Goal: Task Accomplishment & Management: Complete application form

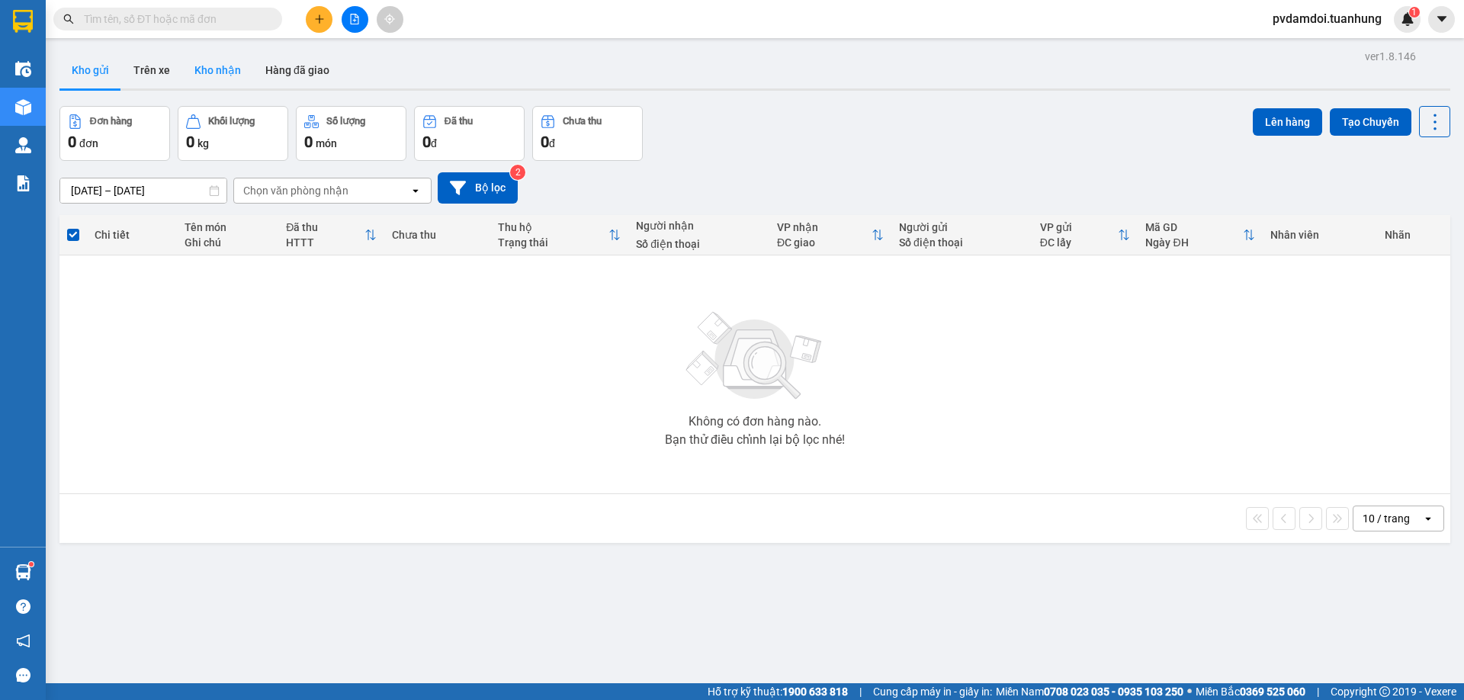
click at [244, 80] on button "Kho nhận" at bounding box center [217, 70] width 71 height 37
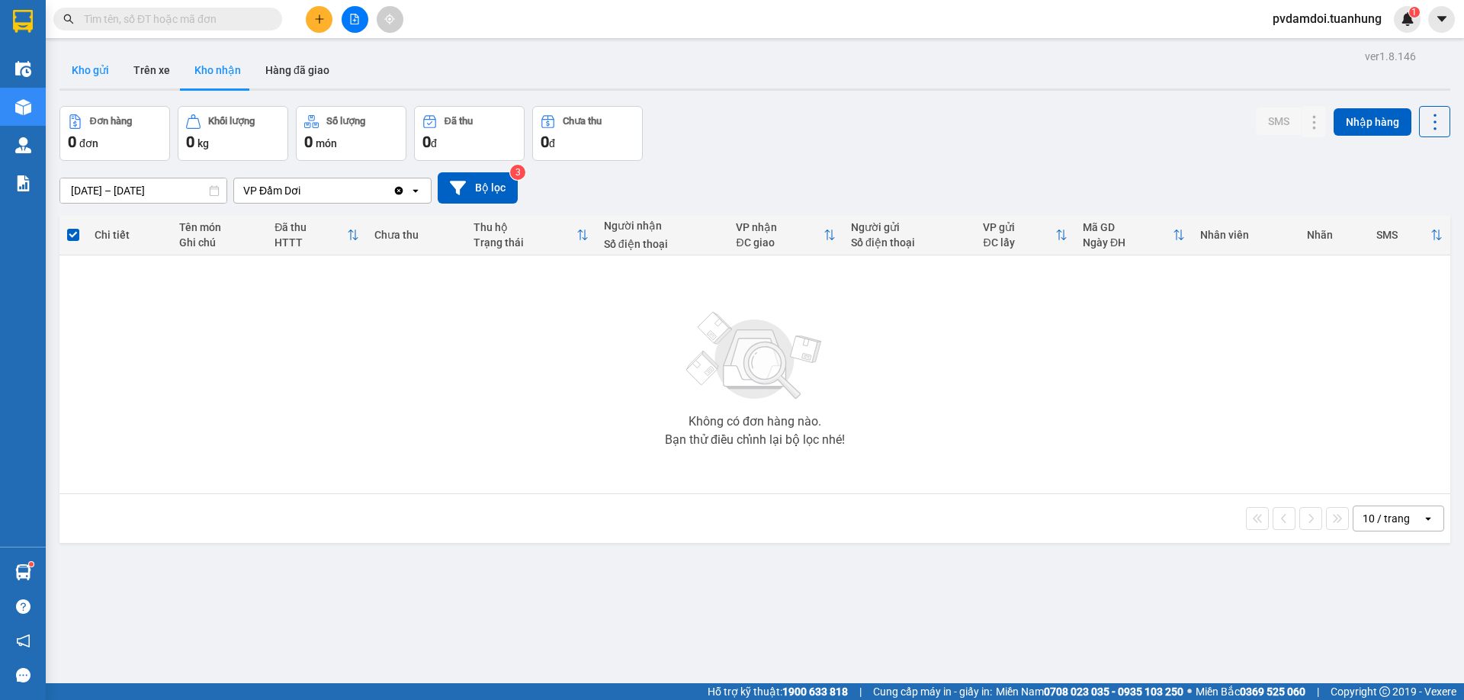
click at [89, 69] on button "Kho gửi" at bounding box center [90, 70] width 62 height 37
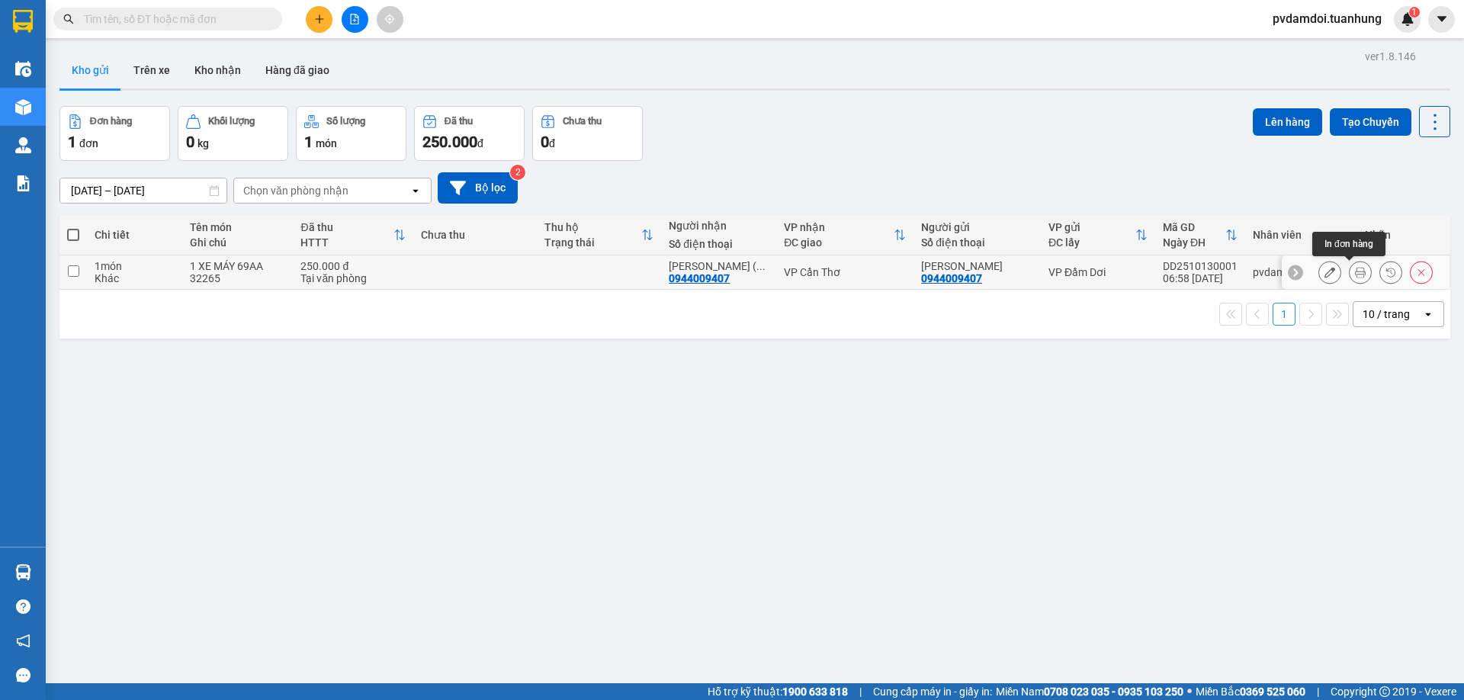
click at [1355, 271] on icon at bounding box center [1360, 272] width 11 height 11
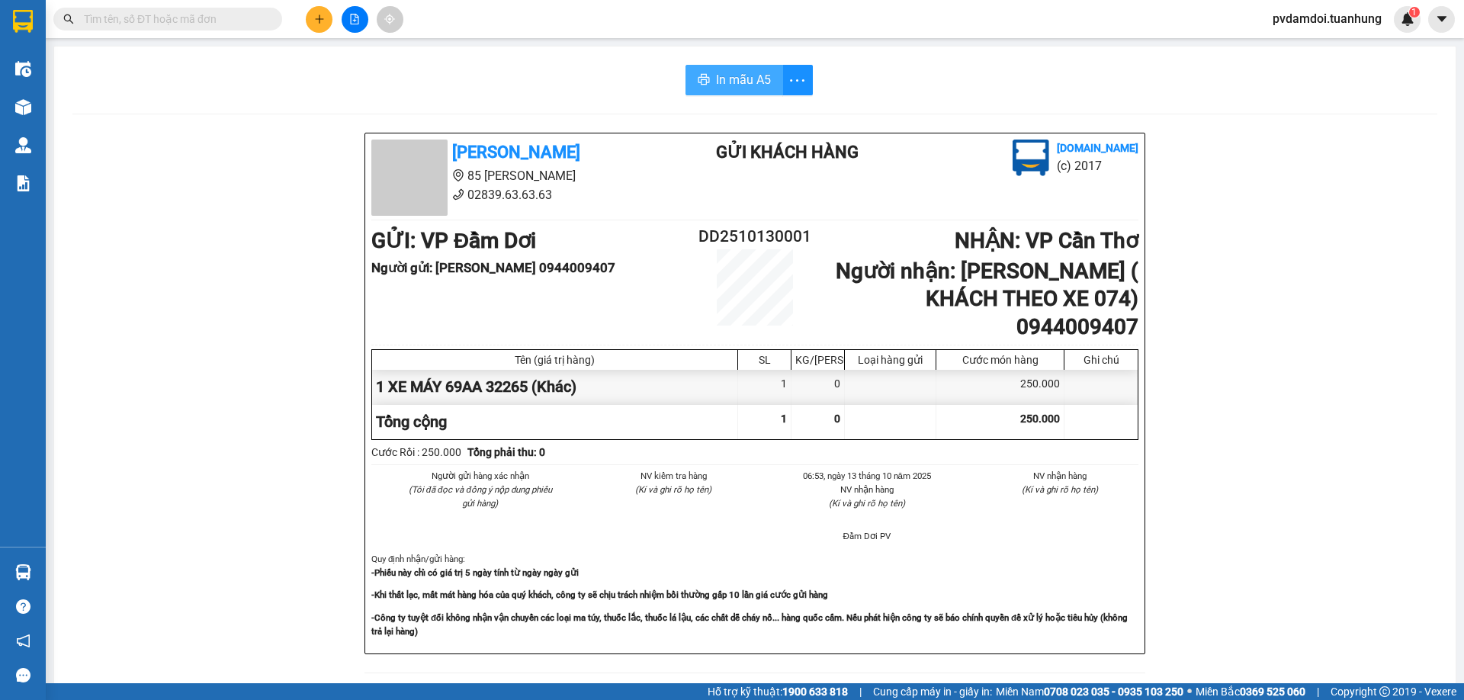
click at [764, 67] on button "In mẫu A5" at bounding box center [734, 80] width 98 height 30
click at [329, 17] on button at bounding box center [319, 19] width 27 height 27
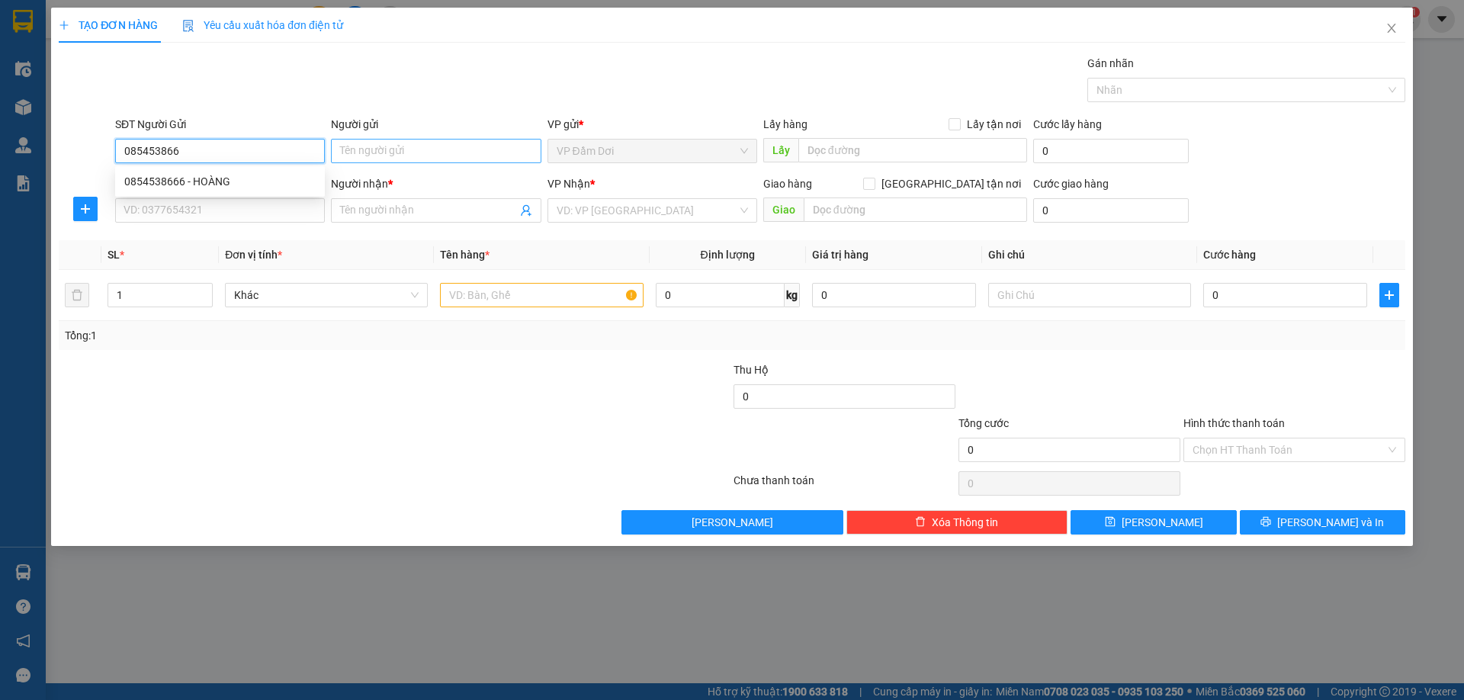
type input "0854538666"
click at [191, 188] on div "0854538666 - HOÀNG" at bounding box center [219, 181] width 191 height 17
type input "HOÀNG"
type input "0854538666"
click at [192, 210] on input "SĐT Người Nhận *" at bounding box center [220, 210] width 210 height 24
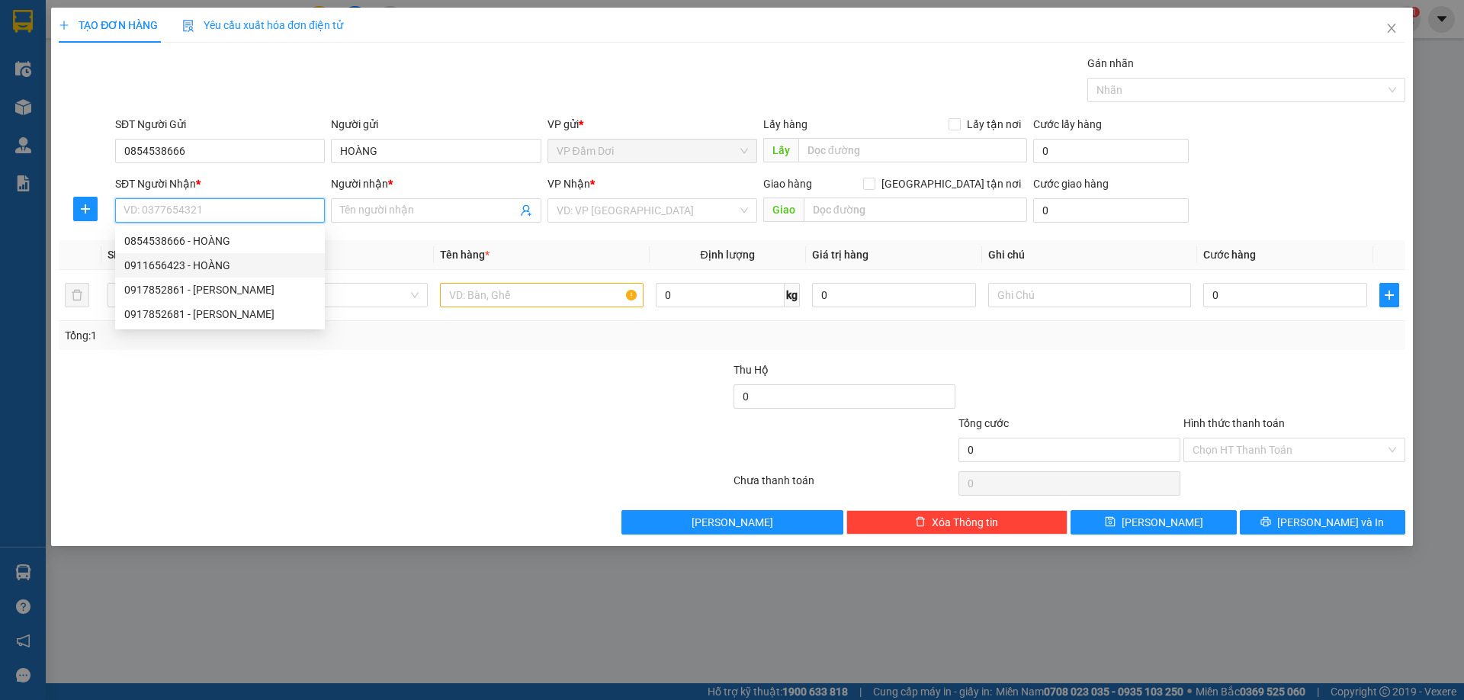
click at [222, 265] on div "0911656423 - HOÀNG" at bounding box center [219, 265] width 191 height 17
type input "0911656423"
type input "HOÀNG"
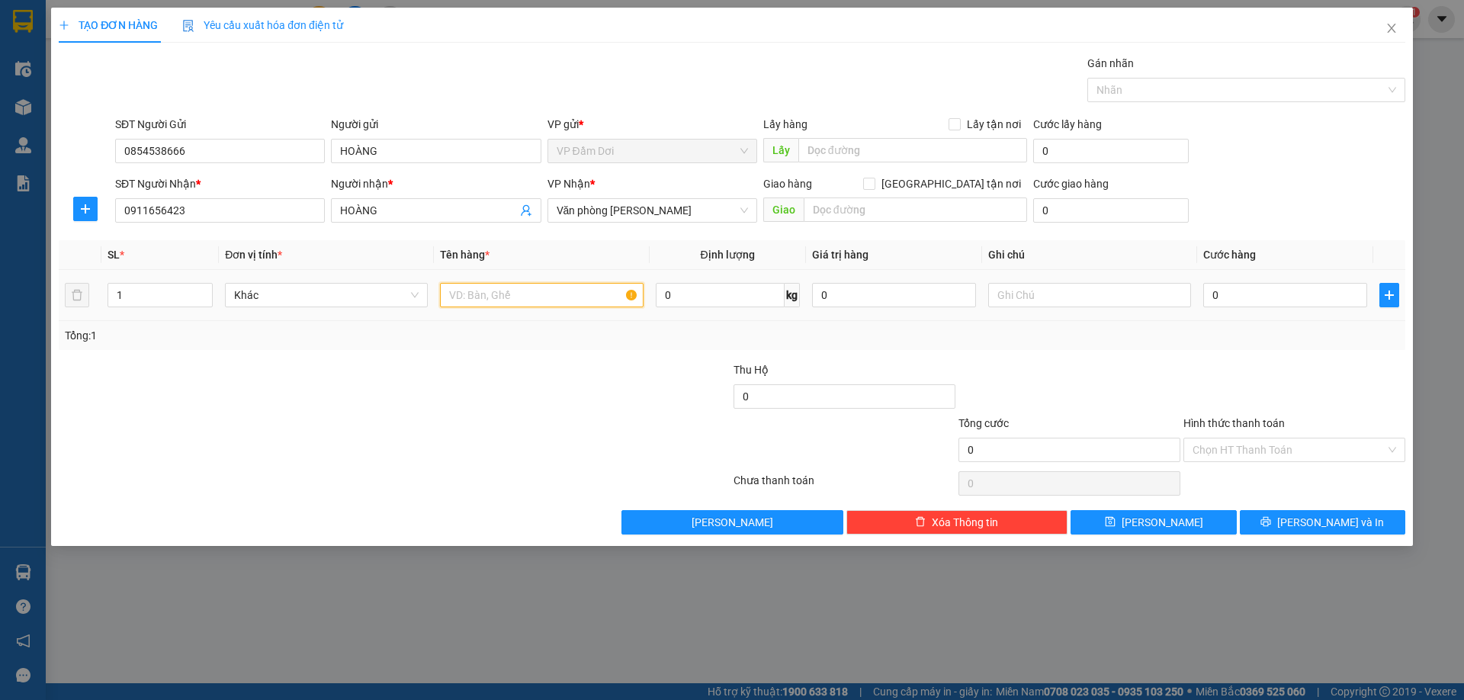
click at [540, 284] on input "text" at bounding box center [541, 295] width 203 height 24
type input "1 THÙNG"
click at [1263, 291] on input "0" at bounding box center [1285, 295] width 164 height 24
type input "005"
type input "5"
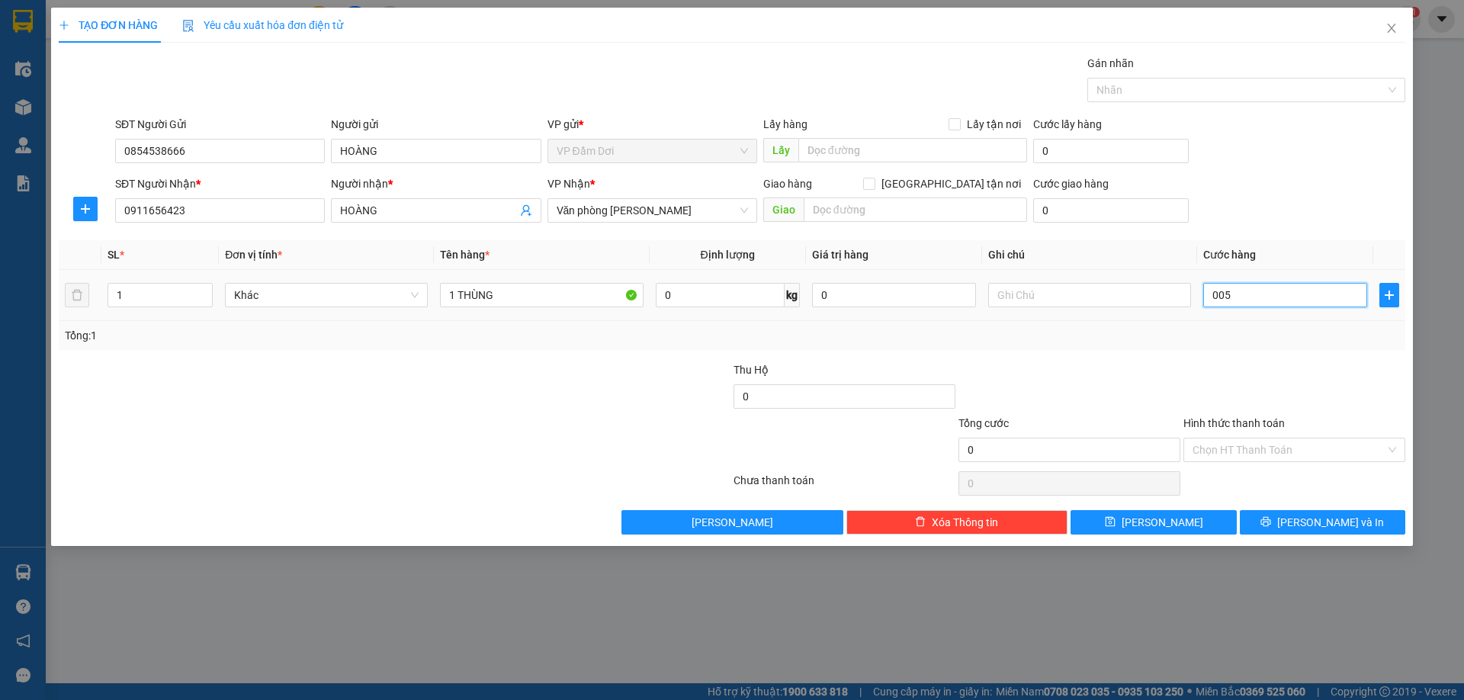
type input "5"
type input "0.050"
type input "50"
click at [1222, 419] on label "Hình thức thanh toán" at bounding box center [1233, 423] width 101 height 12
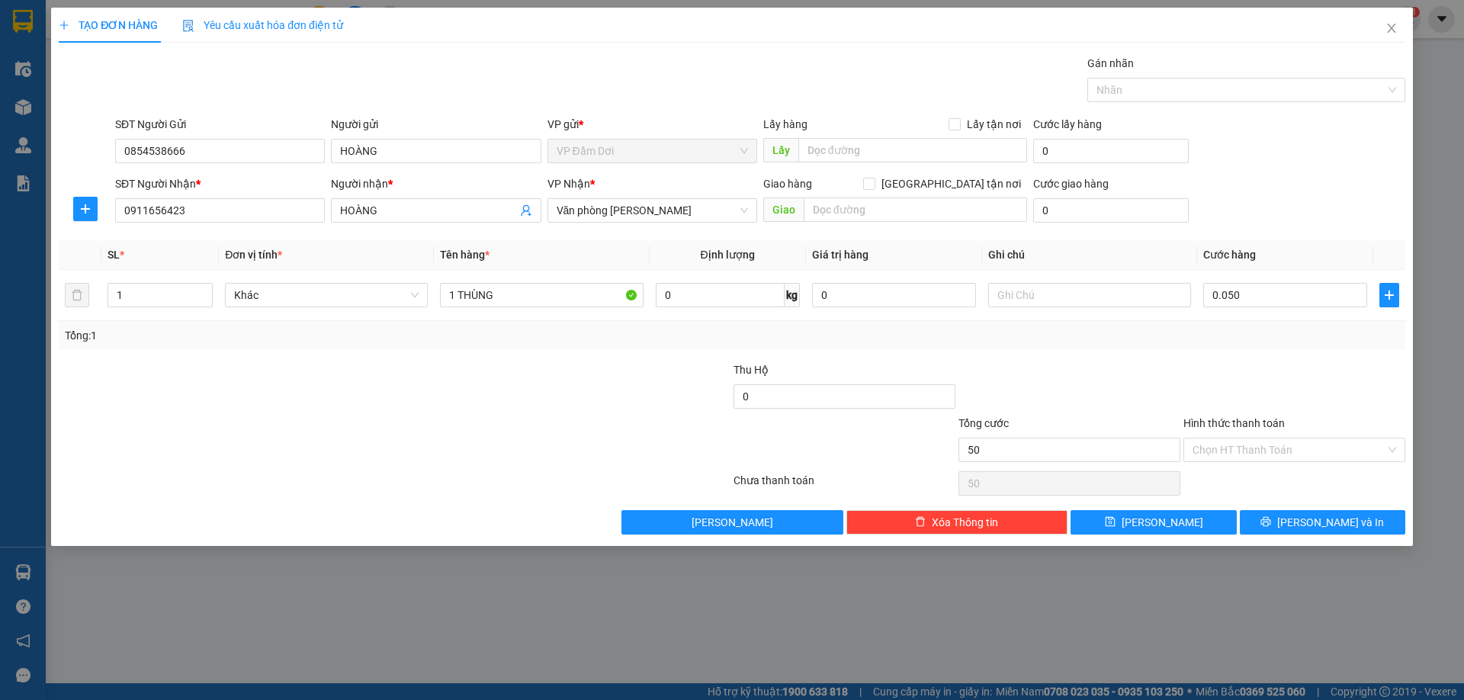
click at [1222, 438] on input "Hình thức thanh toán" at bounding box center [1288, 449] width 193 height 23
type input "50.000"
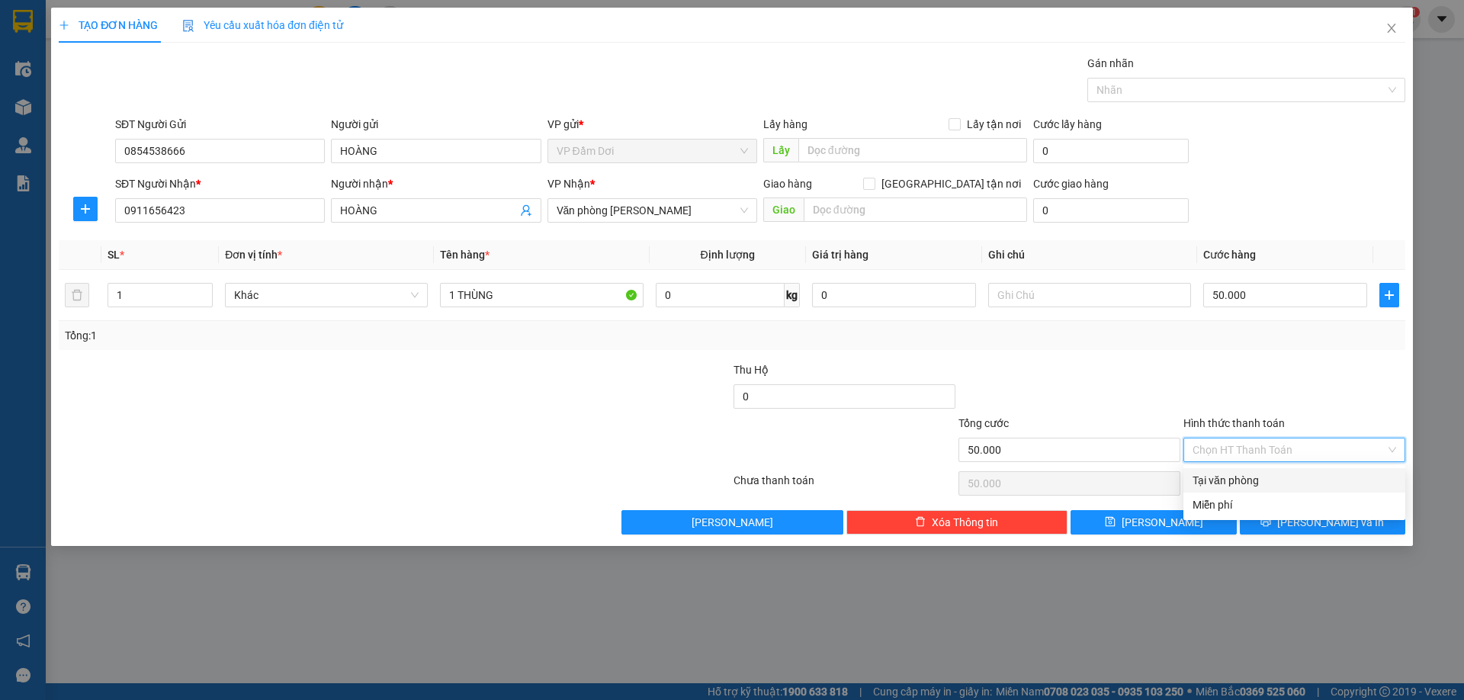
click at [1268, 489] on div "Tại văn phòng" at bounding box center [1294, 480] width 222 height 24
type input "0"
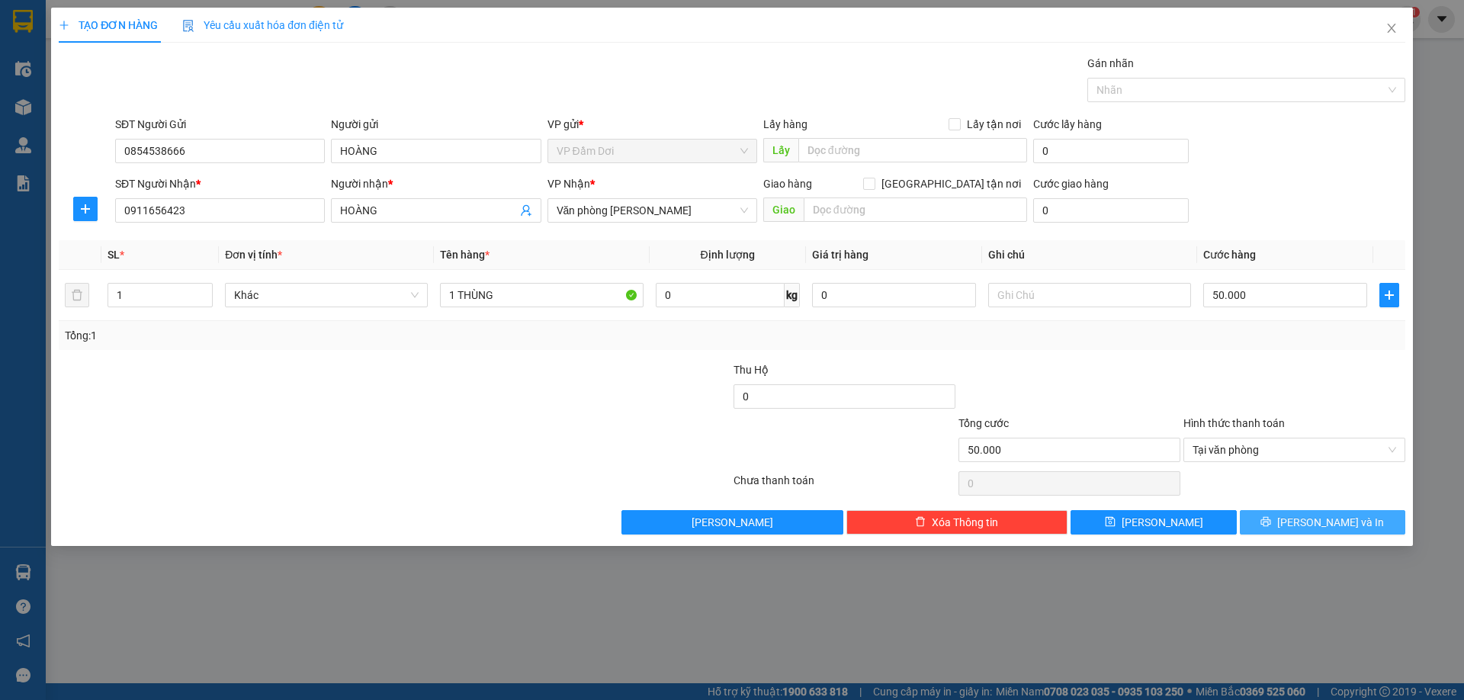
click at [1271, 521] on icon "printer" at bounding box center [1265, 521] width 11 height 11
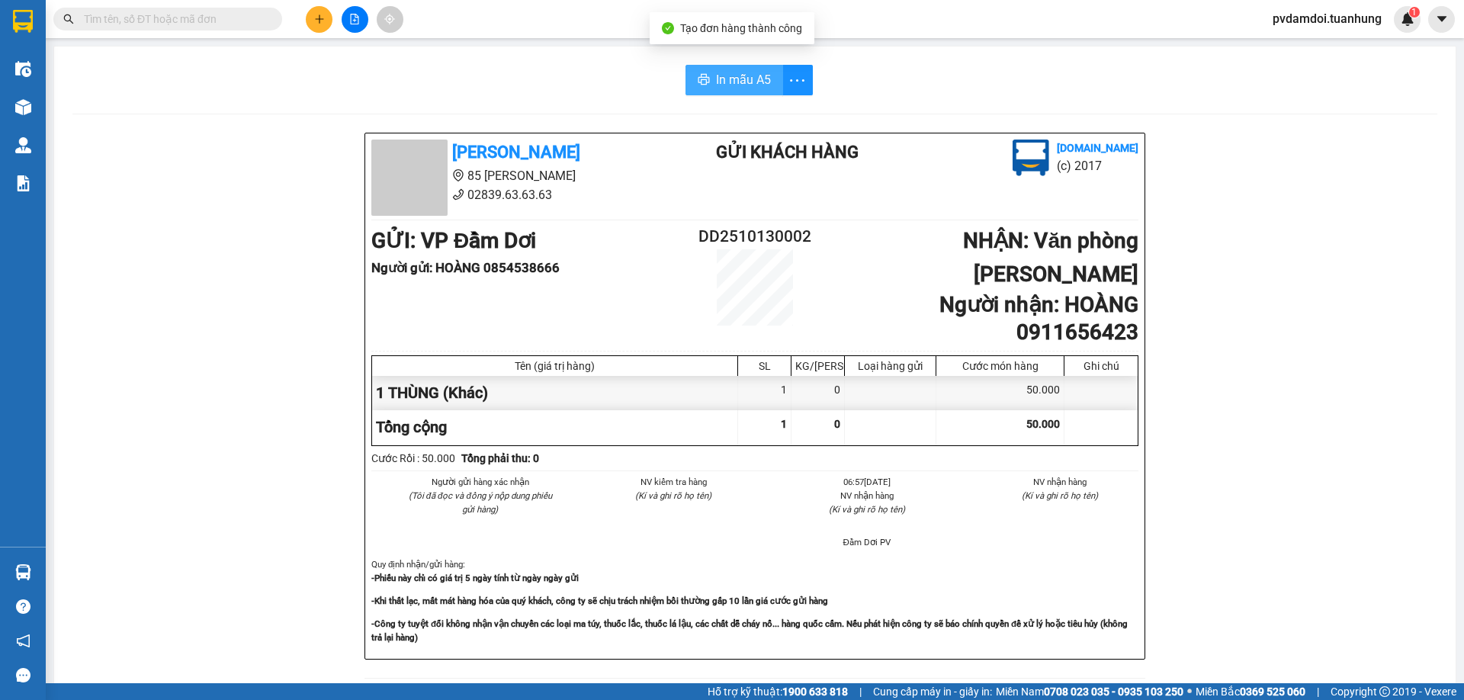
click at [739, 71] on span "In mẫu A5" at bounding box center [743, 79] width 55 height 19
click at [685, 65] on button "In mẫu A5" at bounding box center [734, 80] width 98 height 30
click at [320, 11] on button at bounding box center [319, 19] width 27 height 27
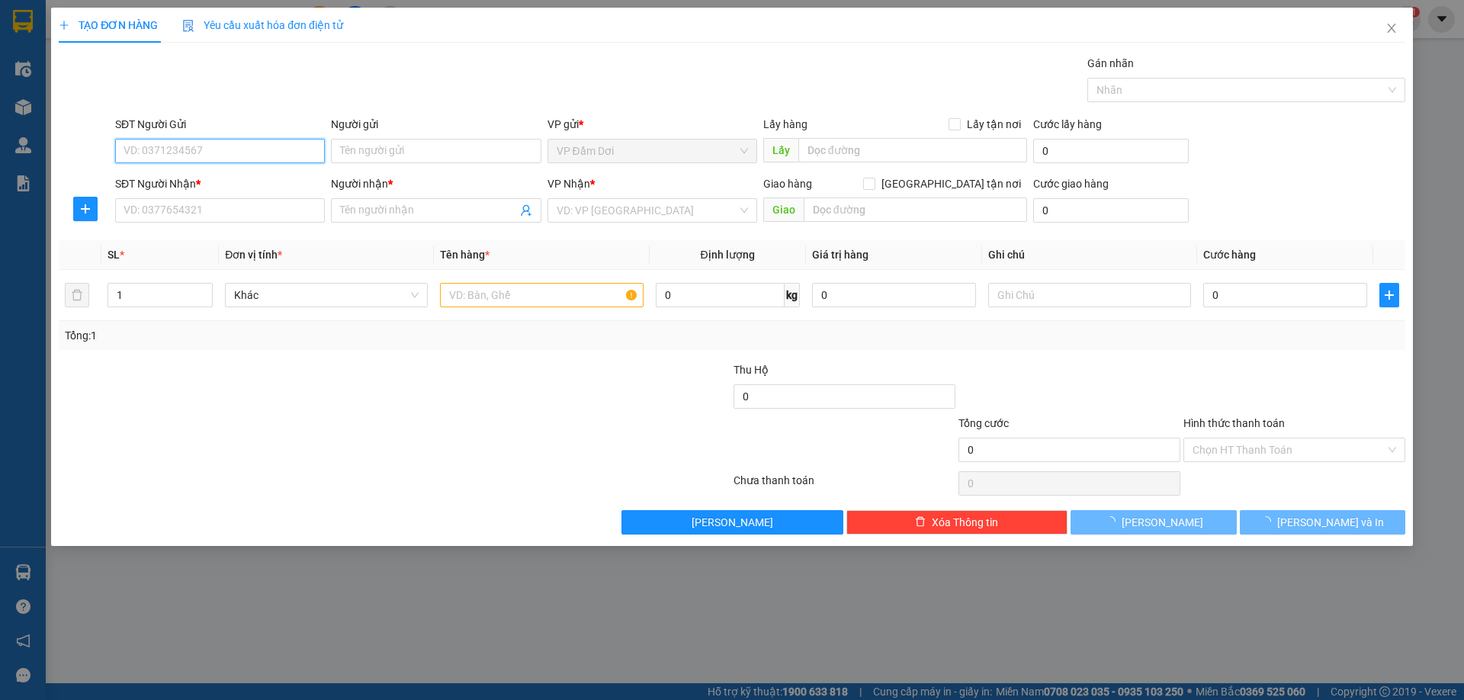
click at [232, 139] on input "SĐT Người Gửi" at bounding box center [220, 151] width 210 height 24
type input "0919350249"
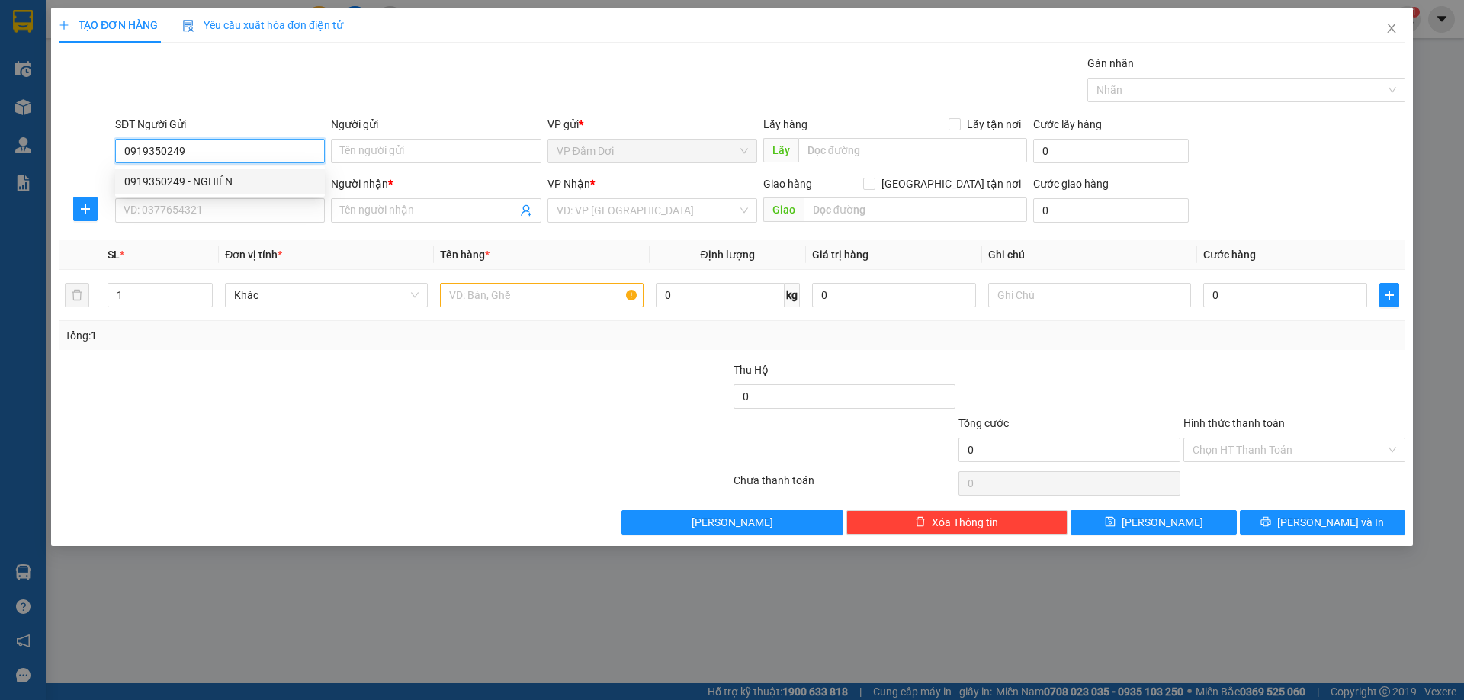
click at [268, 176] on div "0919350249 - NGHIÊN" at bounding box center [219, 181] width 191 height 17
type input "NGHIÊN"
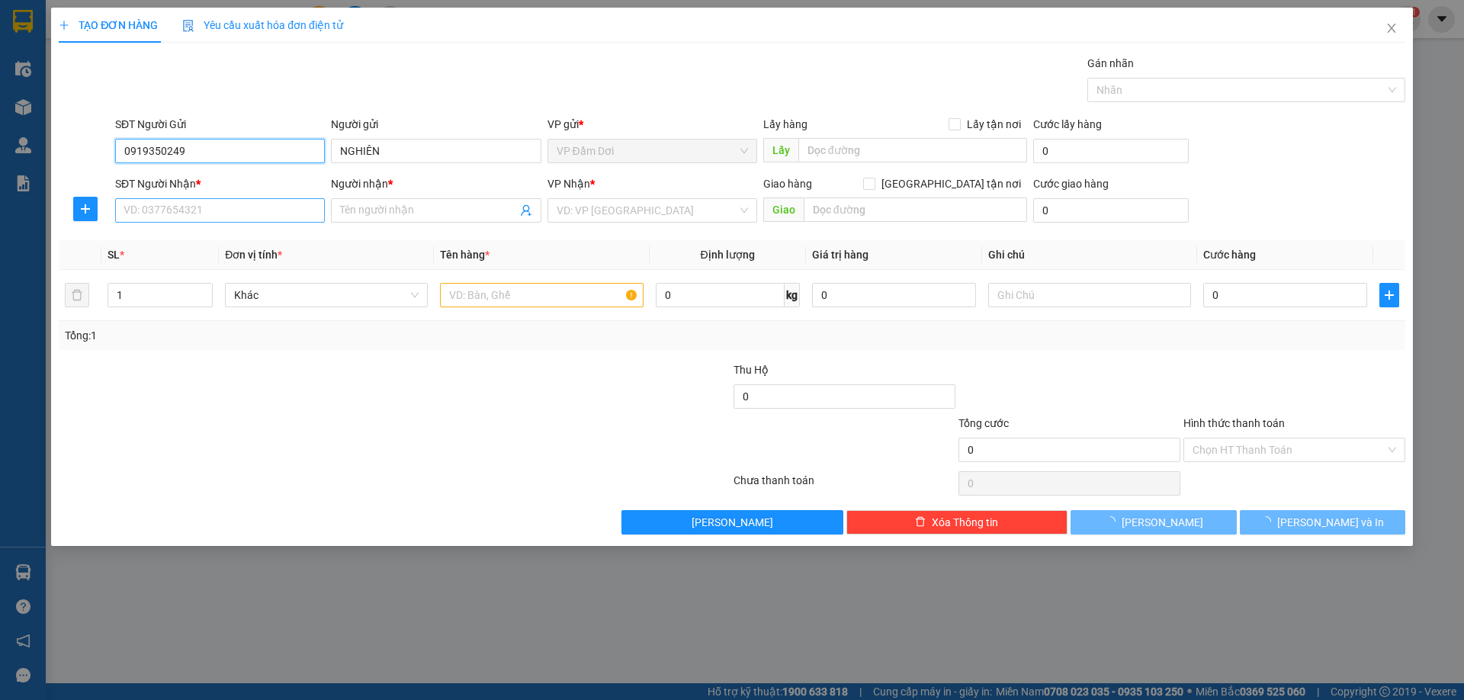
type input "0919350249"
click at [244, 213] on input "SĐT Người Nhận *" at bounding box center [220, 210] width 210 height 24
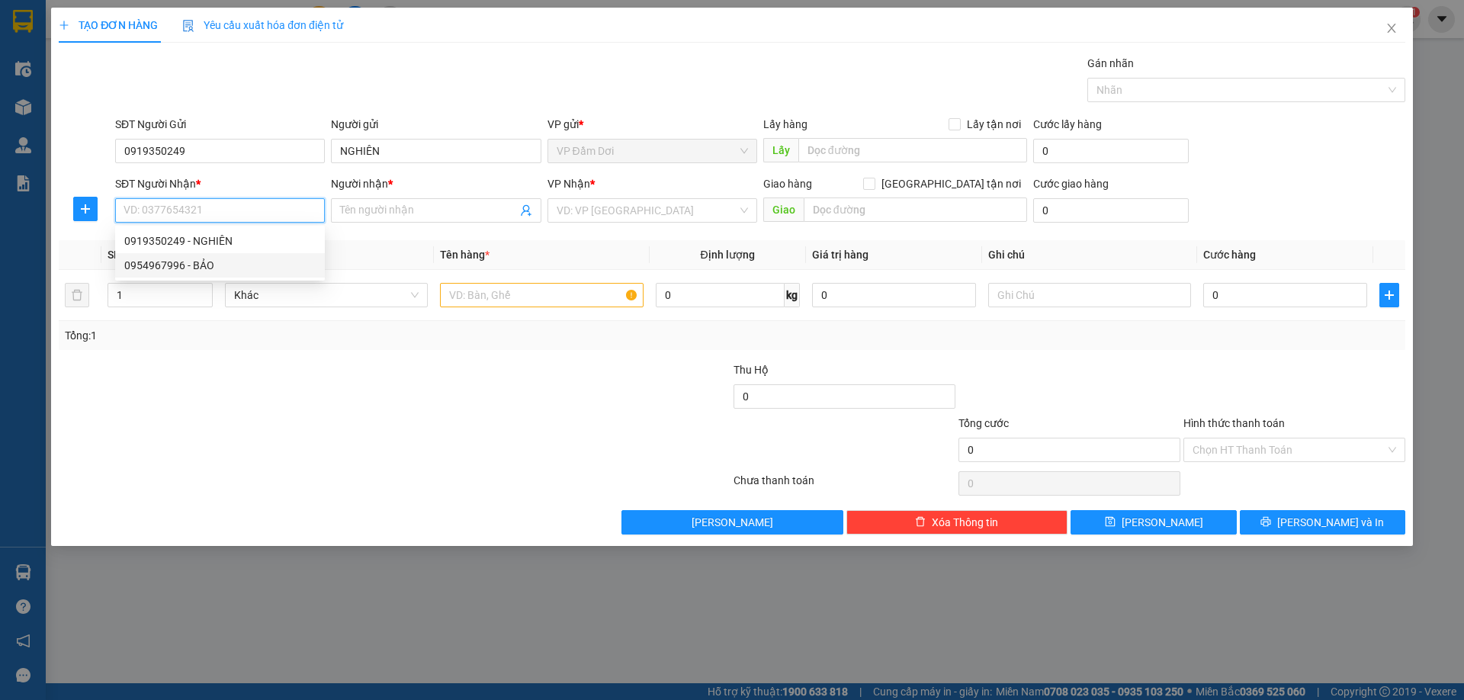
click at [245, 268] on div "0954967996 - BẢO" at bounding box center [219, 265] width 191 height 17
type input "0954967996"
type input "BẢO"
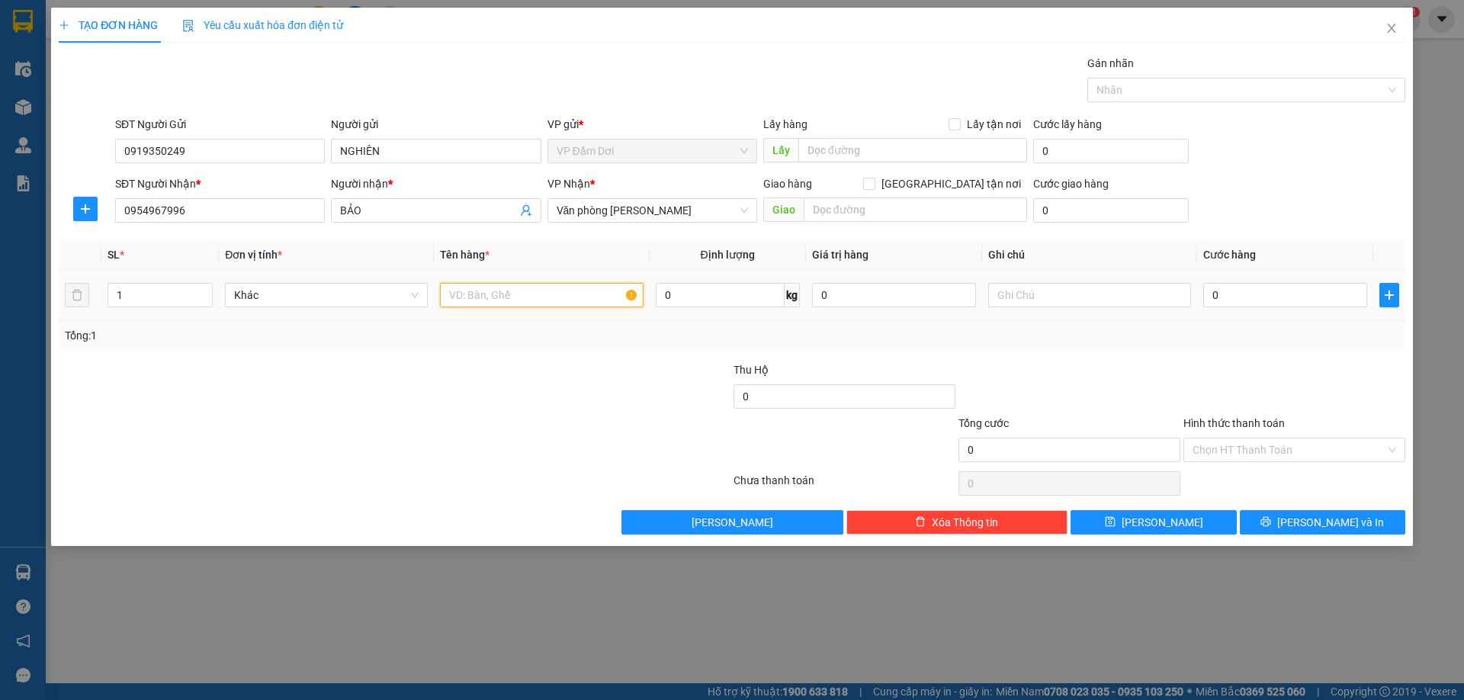
click at [585, 300] on input "text" at bounding box center [541, 295] width 203 height 24
type input "1 THÙNG"
type input "005"
type input "5"
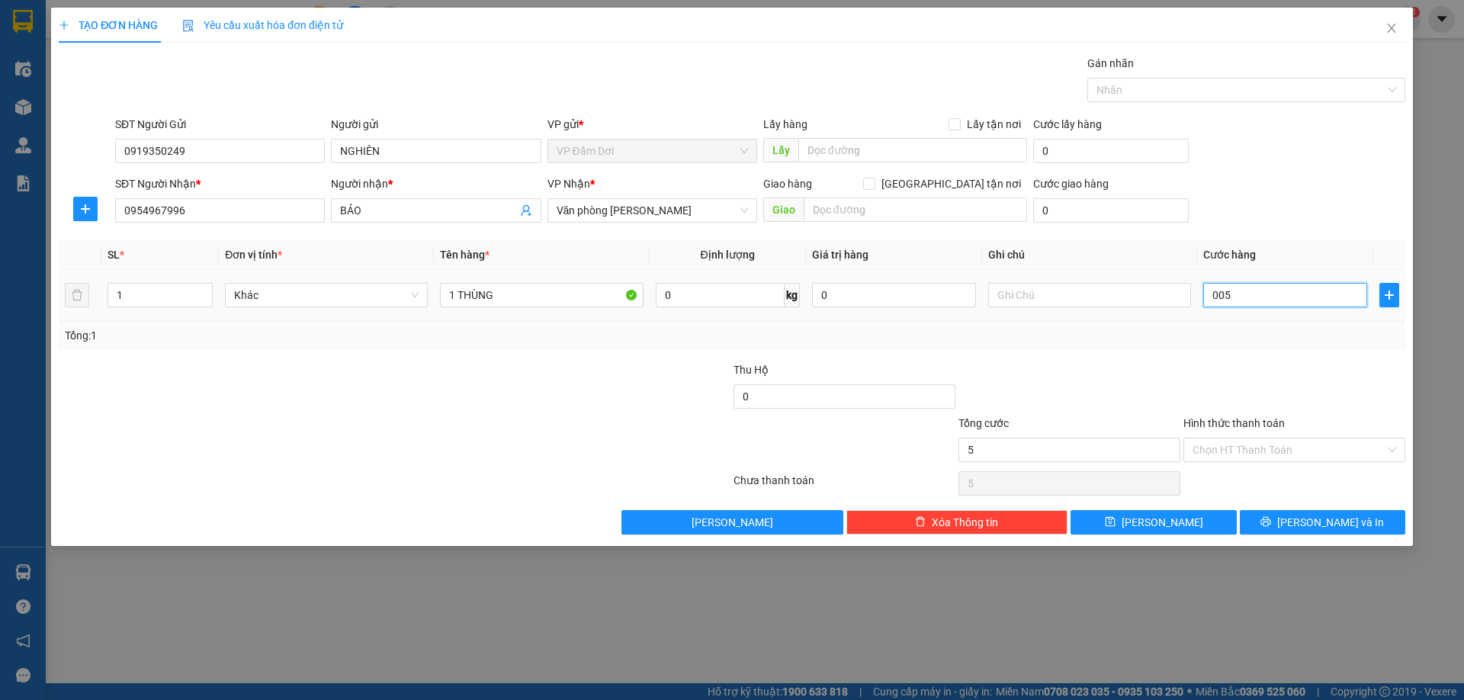
type input "0.050"
type input "50"
click at [1277, 334] on div "Tổng: 1" at bounding box center [732, 335] width 1334 height 17
type input "50.000"
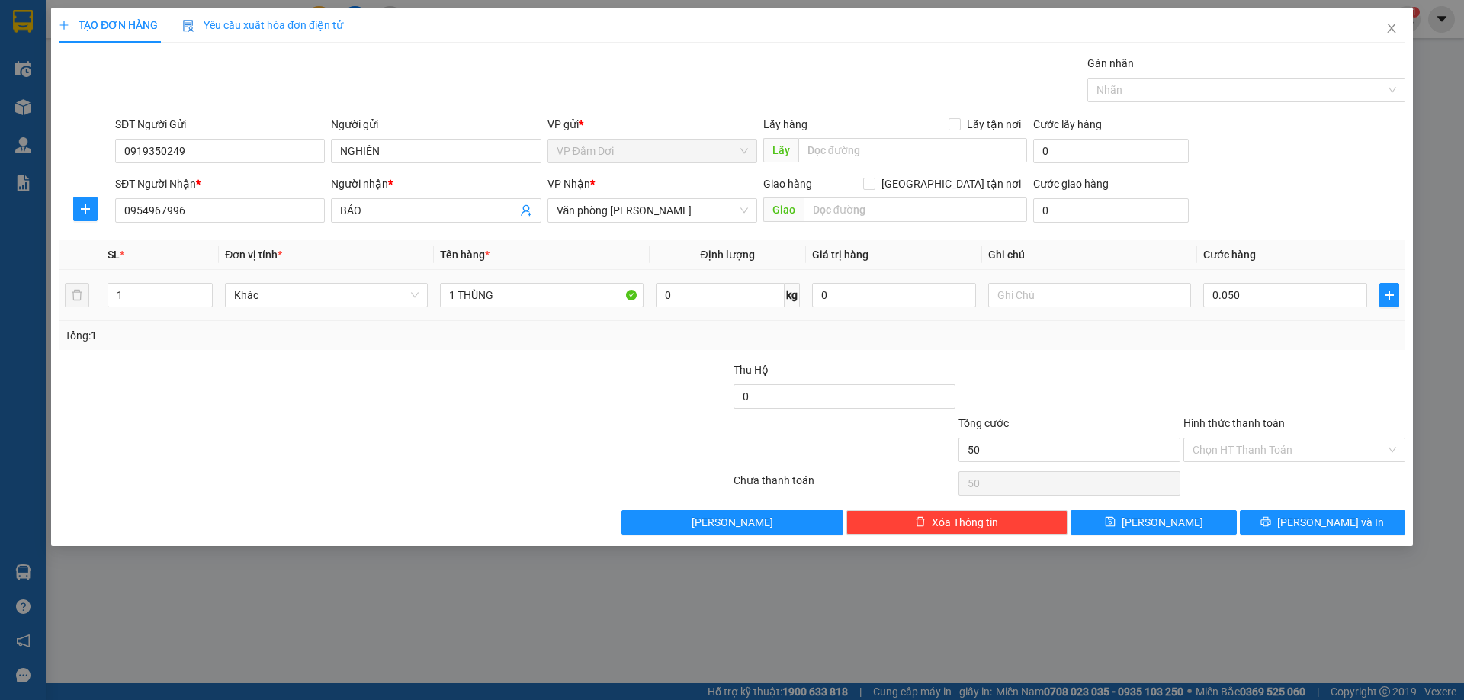
type input "50.000"
click at [1310, 453] on input "Hình thức thanh toán" at bounding box center [1288, 449] width 193 height 23
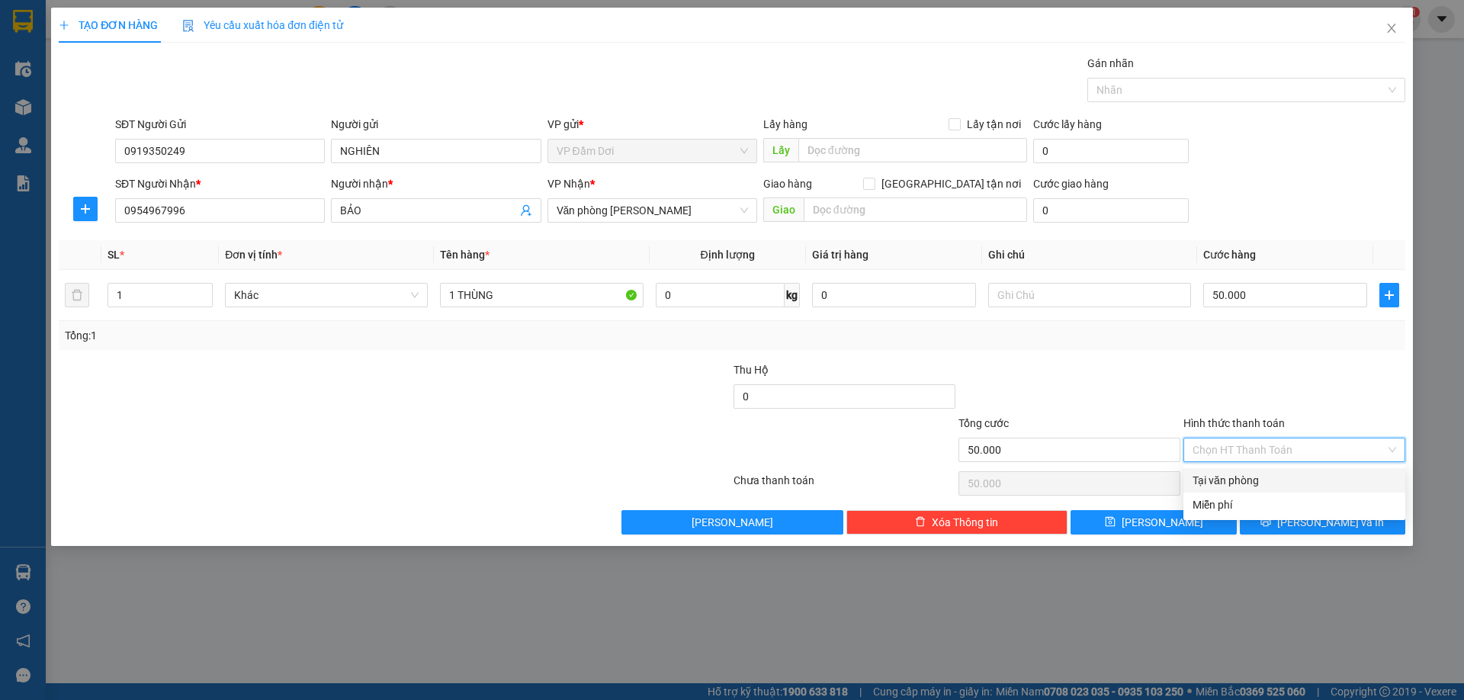
click at [1287, 476] on div "Tại văn phòng" at bounding box center [1294, 480] width 204 height 17
type input "0"
click at [1316, 531] on button "[PERSON_NAME] và In" at bounding box center [1321, 522] width 165 height 24
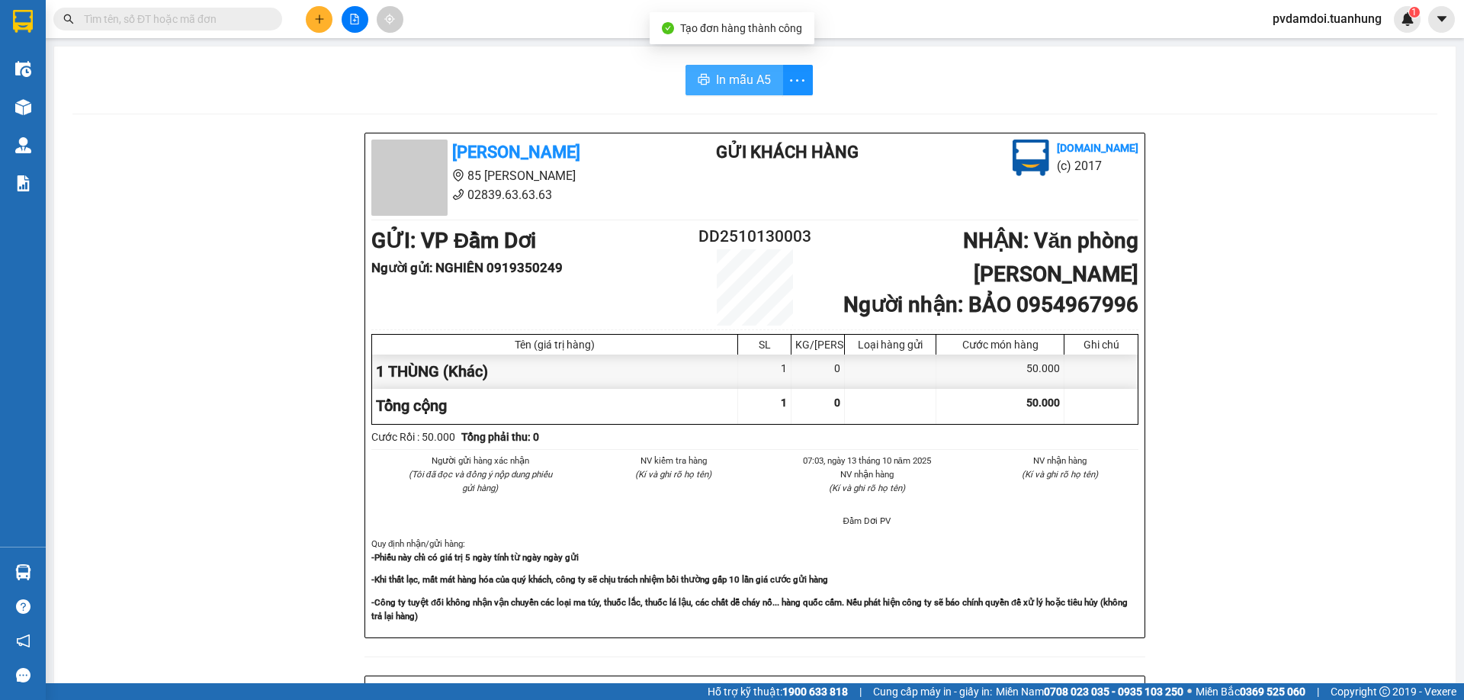
click at [758, 68] on button "In mẫu A5" at bounding box center [734, 80] width 98 height 30
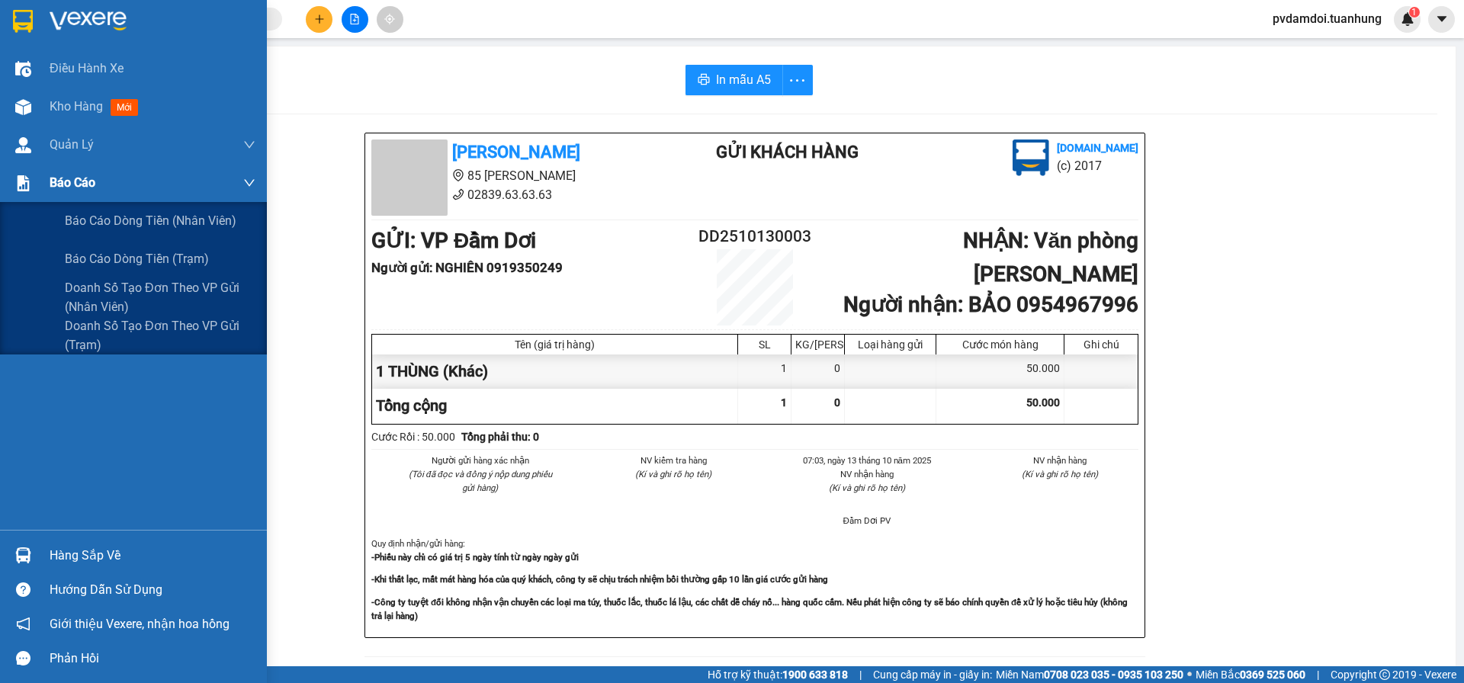
click at [70, 189] on span "Báo cáo" at bounding box center [73, 182] width 46 height 19
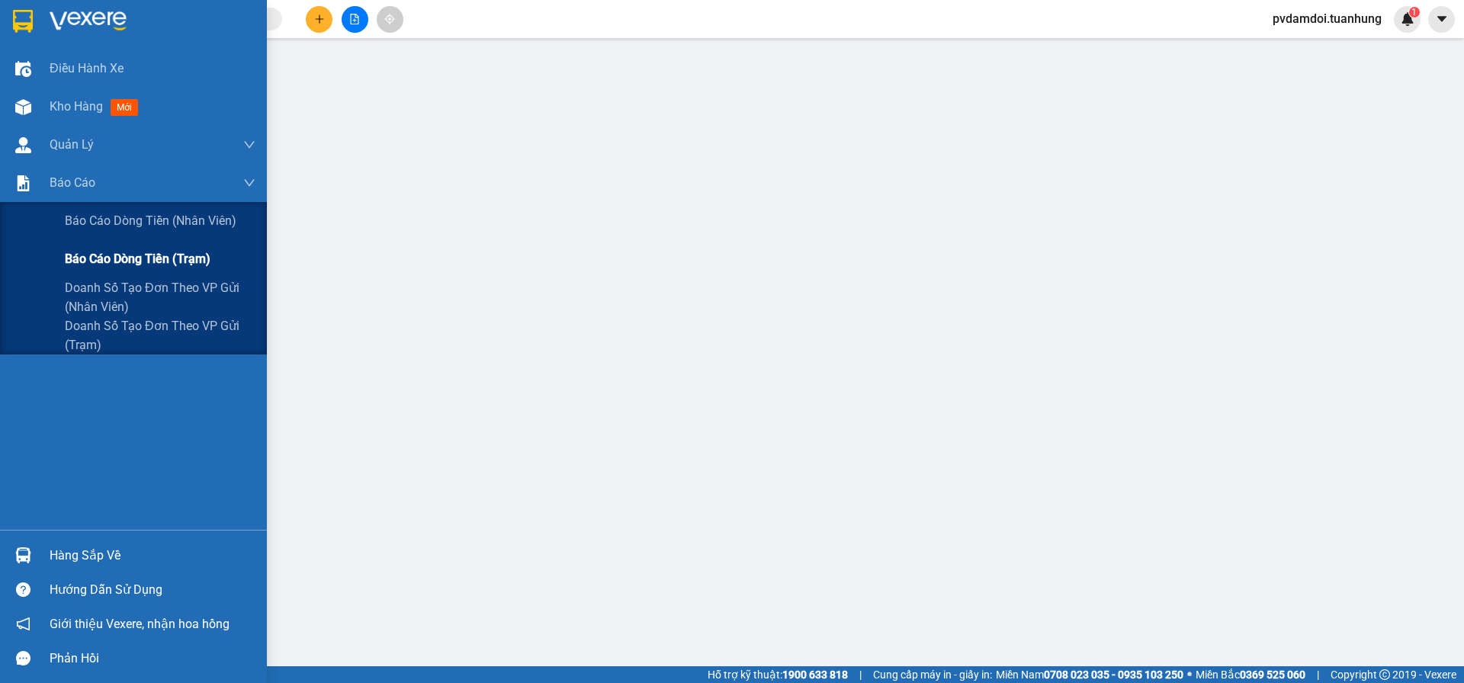
click at [103, 249] on span "Báo cáo dòng tiền (trạm)" at bounding box center [138, 258] width 146 height 19
